Goal: Leave review/rating: Leave review/rating

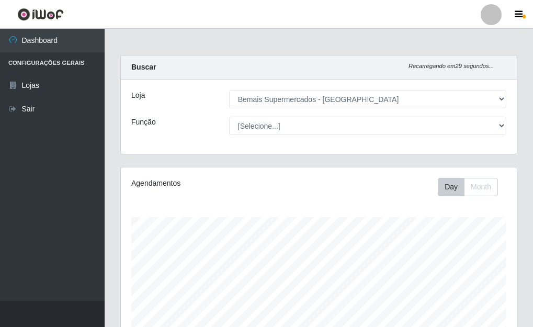
select select "249"
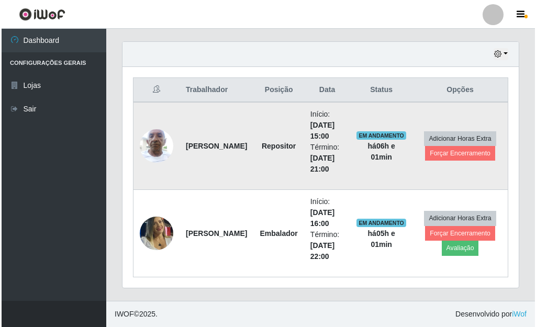
scroll to position [217, 396]
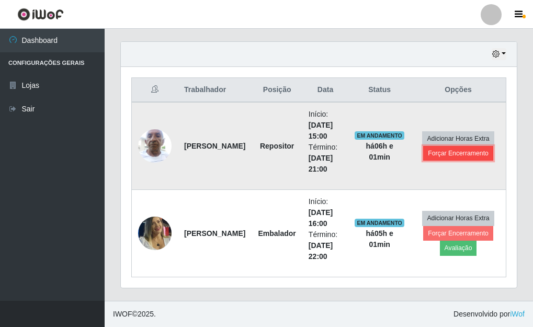
click at [471, 156] on button "Forçar Encerramento" at bounding box center [458, 153] width 70 height 15
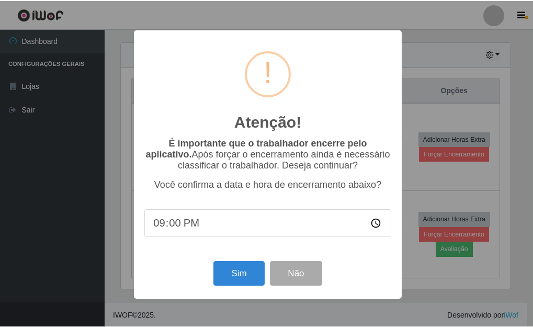
scroll to position [217, 390]
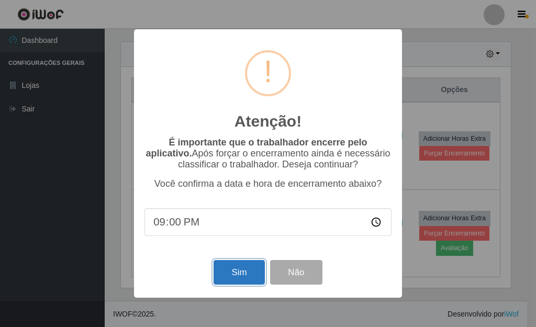
click at [241, 276] on button "Sim" at bounding box center [238, 272] width 51 height 25
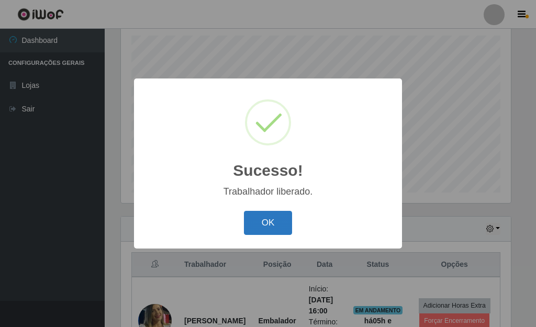
click at [260, 222] on button "OK" at bounding box center [268, 223] width 49 height 25
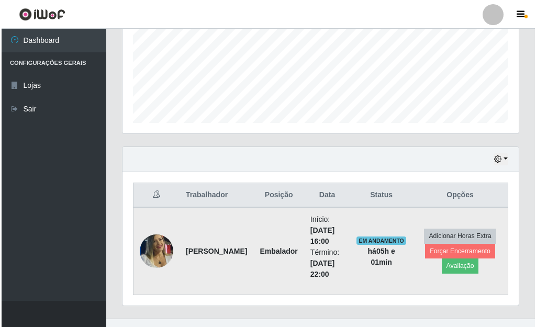
scroll to position [269, 0]
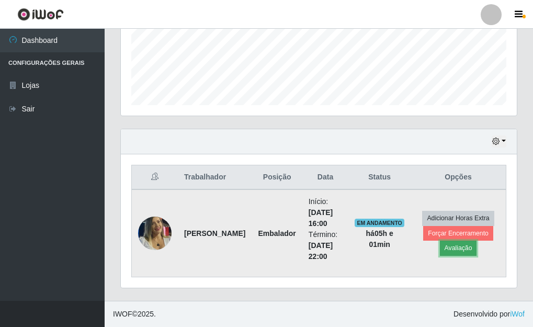
click at [446, 244] on button "Avaliação" at bounding box center [458, 248] width 37 height 15
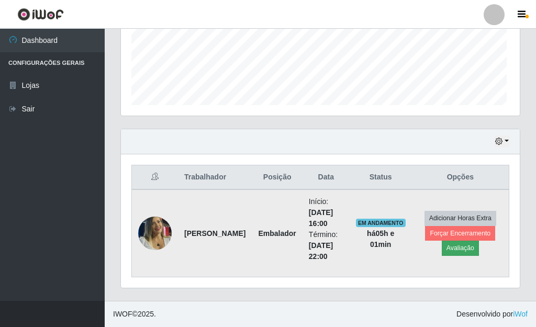
scroll to position [217, 390]
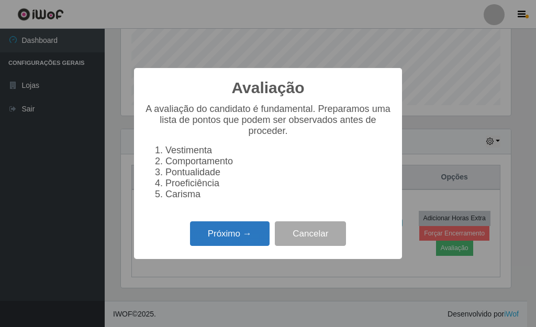
click at [241, 236] on button "Próximo →" at bounding box center [229, 233] width 79 height 25
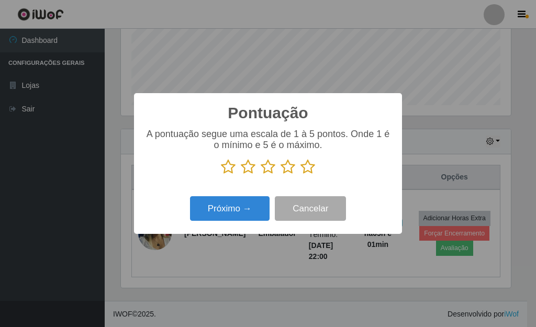
click at [309, 170] on icon at bounding box center [307, 167] width 15 height 16
click at [300, 175] on input "radio" at bounding box center [300, 175] width 0 height 0
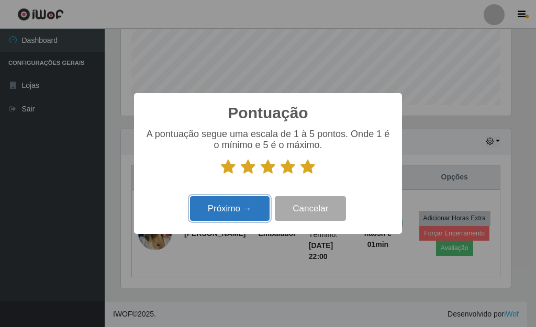
click at [236, 212] on button "Próximo →" at bounding box center [229, 208] width 79 height 25
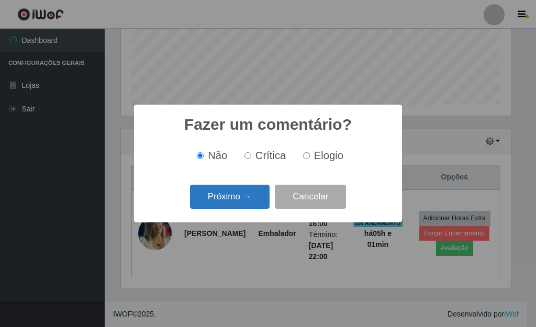
click at [234, 205] on button "Próximo →" at bounding box center [229, 197] width 79 height 25
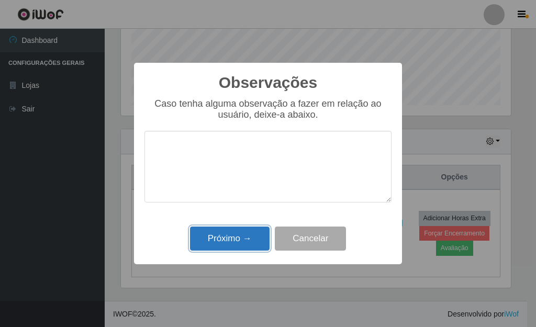
click at [245, 235] on button "Próximo →" at bounding box center [229, 238] width 79 height 25
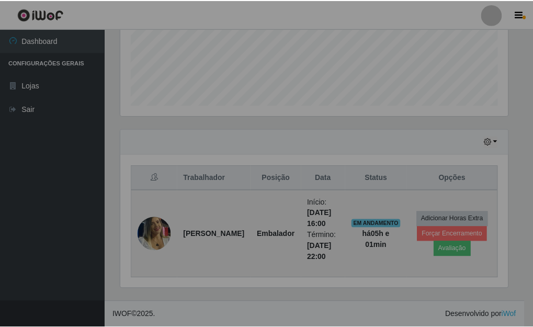
scroll to position [217, 396]
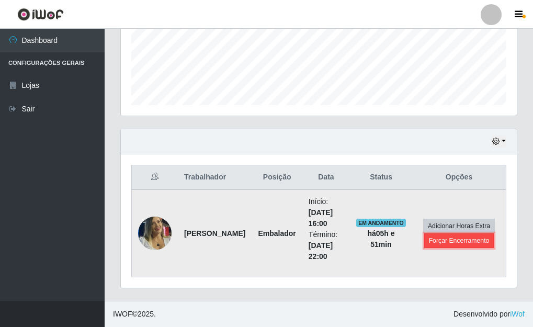
click at [449, 241] on button "Forçar Encerramento" at bounding box center [459, 240] width 70 height 15
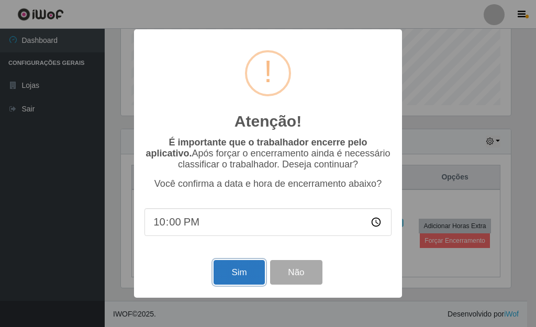
click at [250, 273] on button "Sim" at bounding box center [238, 272] width 51 height 25
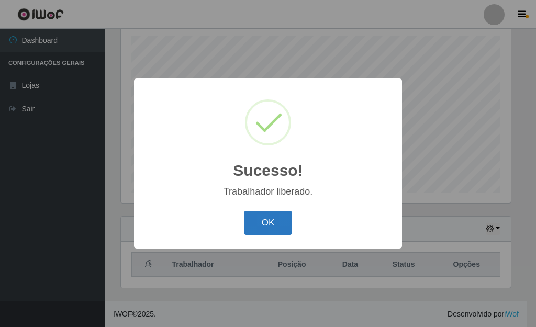
click at [264, 224] on button "OK" at bounding box center [268, 223] width 49 height 25
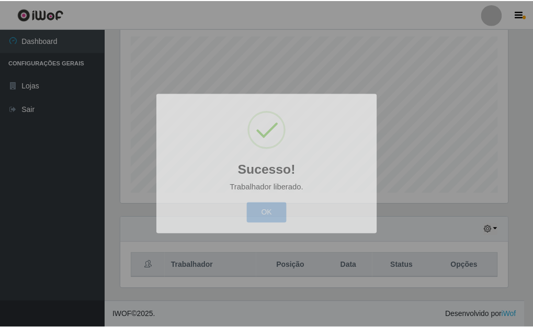
scroll to position [217, 396]
